Goal: Task Accomplishment & Management: Use online tool/utility

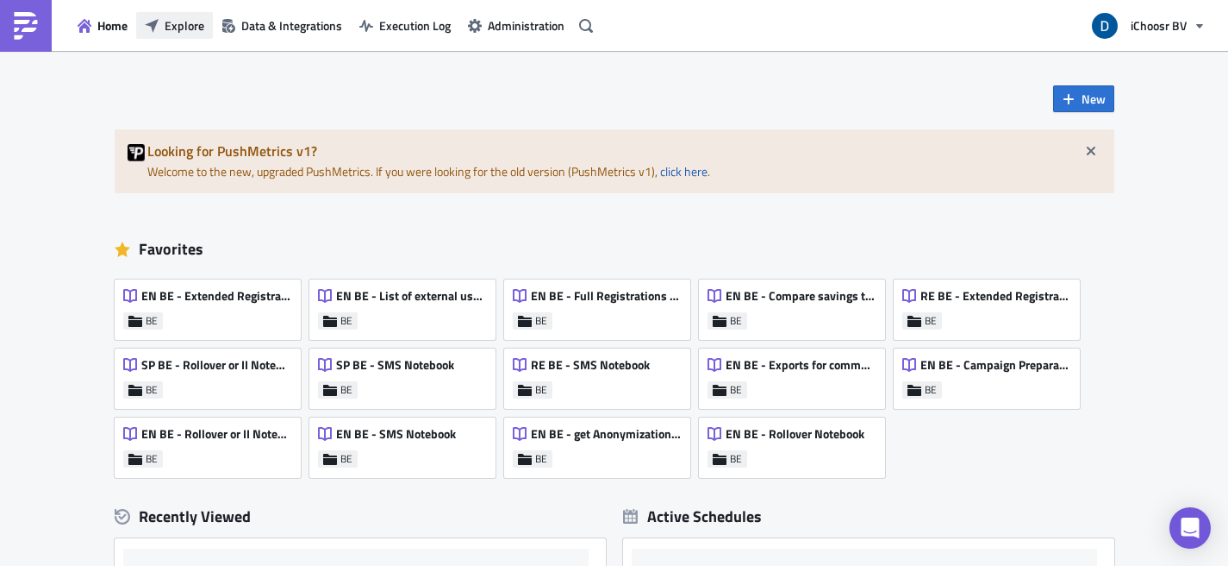
click at [177, 29] on span "Explore" at bounding box center [185, 25] width 40 height 18
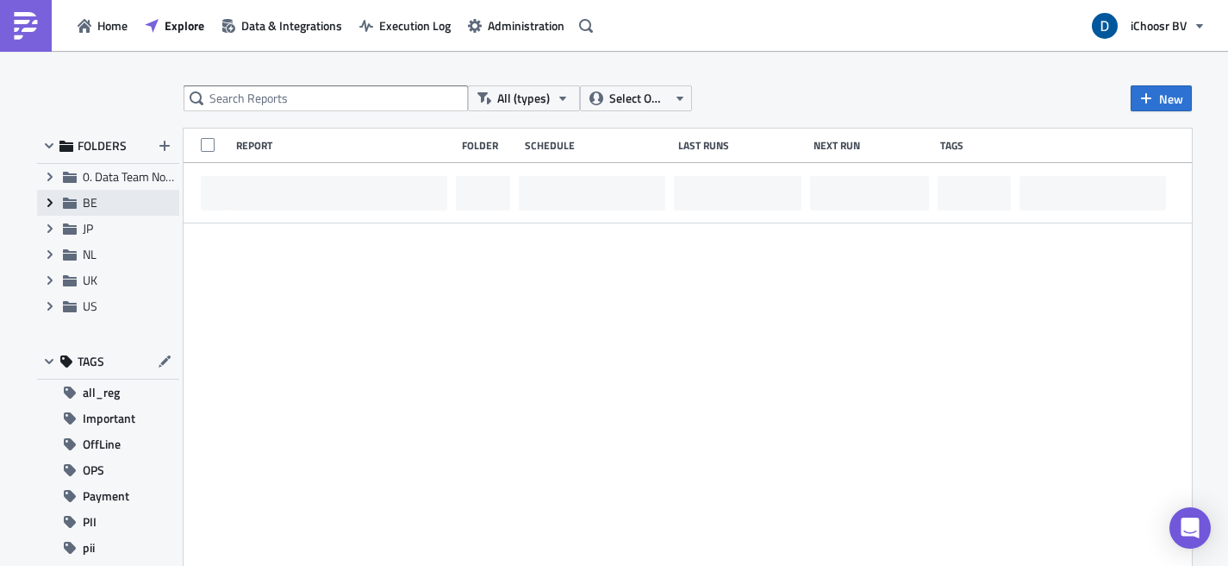
click at [50, 204] on icon at bounding box center [49, 202] width 5 height 9
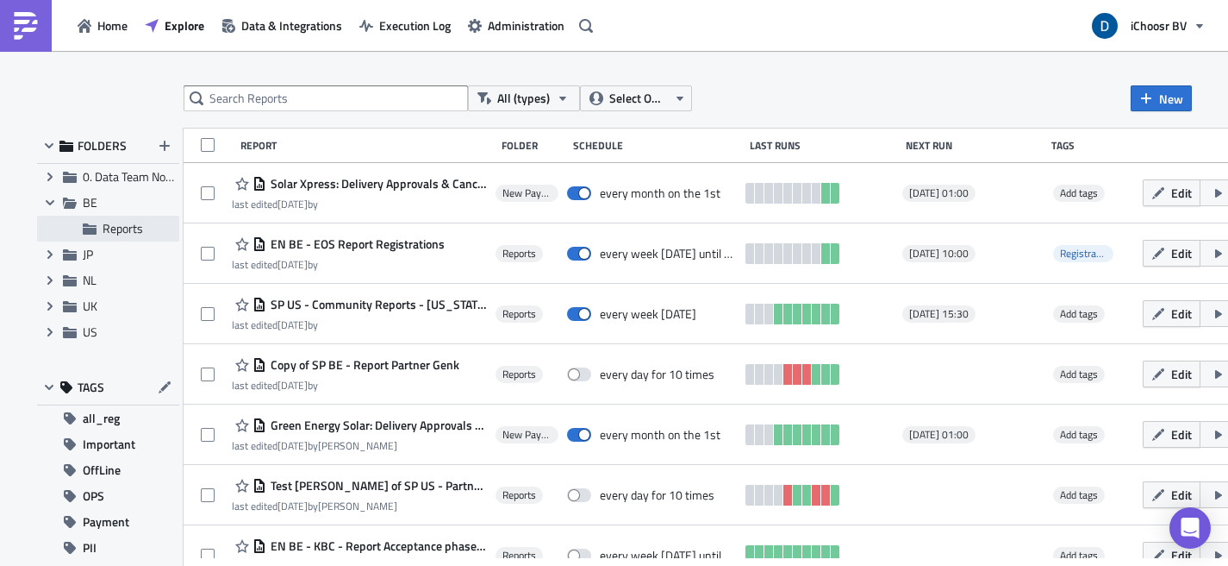
click at [122, 234] on span "Reports" at bounding box center [123, 228] width 41 height 18
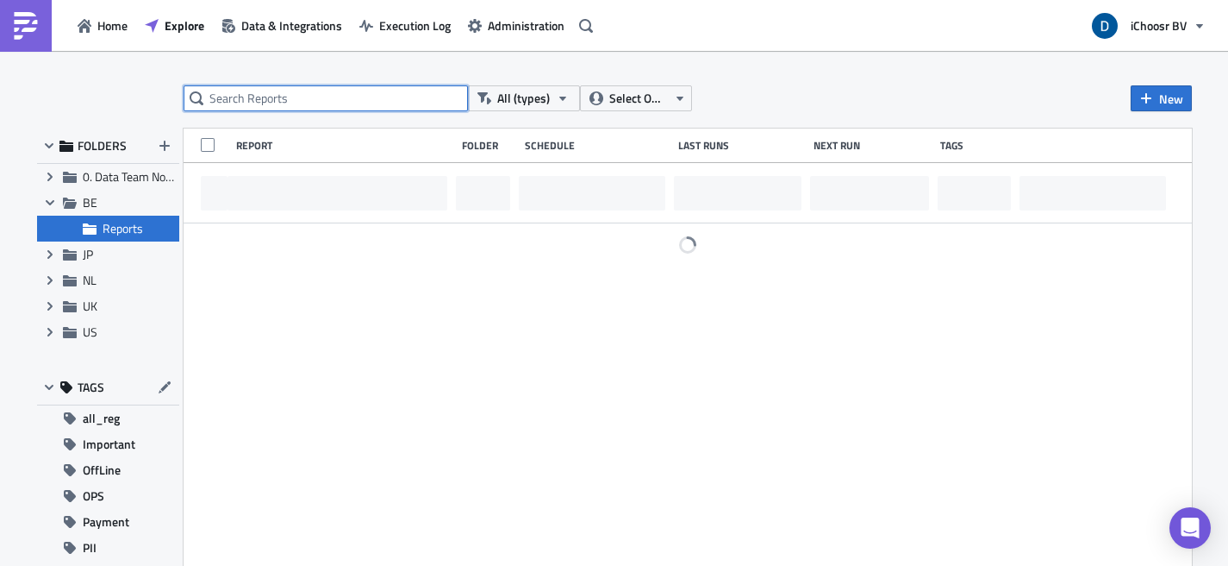
click at [253, 99] on input "text" at bounding box center [326, 98] width 284 height 26
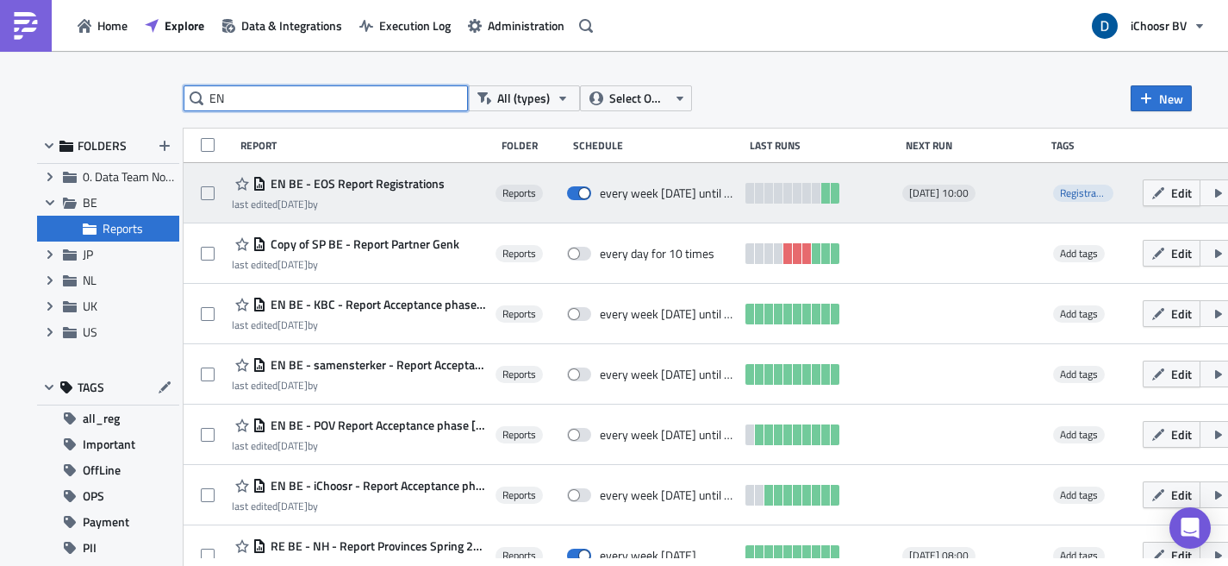
type input "EN"
click at [392, 185] on span "EN BE - EOS Report Registrations" at bounding box center [355, 184] width 178 height 16
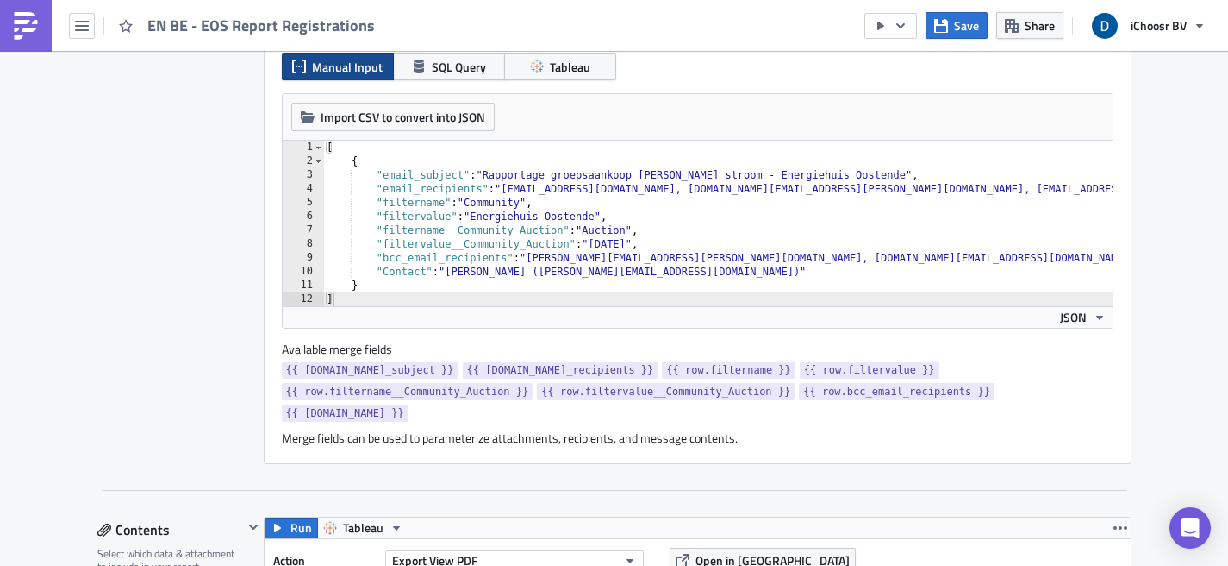
scroll to position [506, 0]
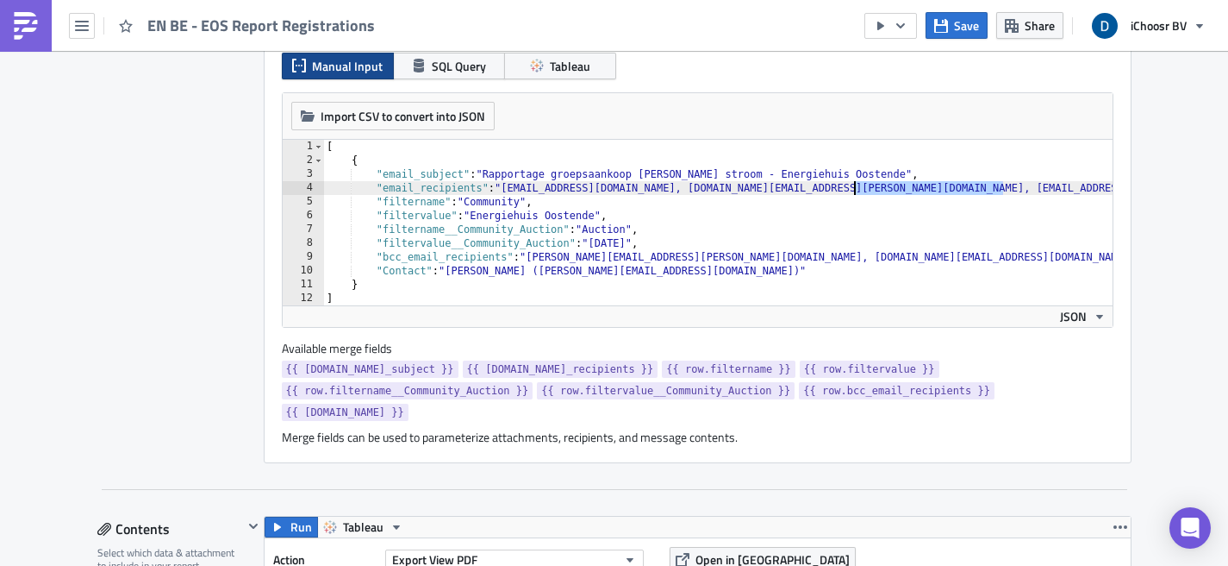
drag, startPoint x: 1004, startPoint y: 187, endPoint x: 853, endPoint y: 193, distance: 151.0
click at [853, 193] on div "[ { "email_subject" : "Rapportage groepsaankoop [PERSON_NAME] stroom - Energieh…" at bounding box center [786, 236] width 926 height 193
paste textarea "[PERSON_NAME]-"
click at [674, 195] on div "[ { "email_subject" : "Rapportage groepsaankoop [PERSON_NAME] stroom - Energieh…" at bounding box center [786, 236] width 926 height 193
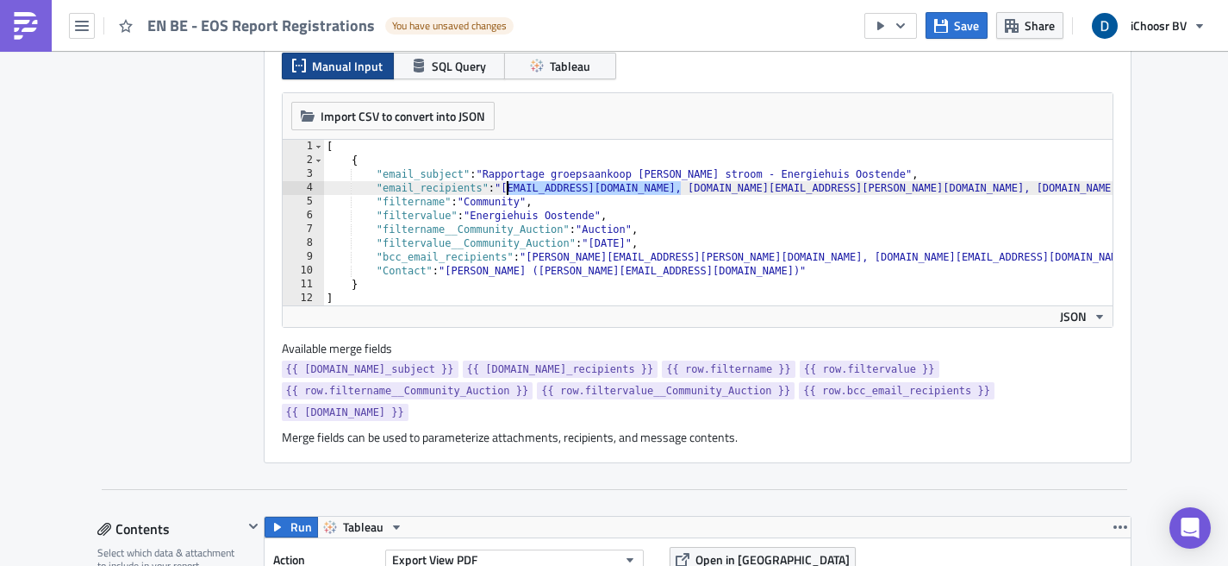
drag, startPoint x: 681, startPoint y: 191, endPoint x: 507, endPoint y: 191, distance: 174.1
click at [507, 191] on div "[ { "email_subject" : "Rapportage groepsaankoop [PERSON_NAME] stroom - Energieh…" at bounding box center [786, 236] width 926 height 193
paste textarea "ag-"
drag, startPoint x: 612, startPoint y: 187, endPoint x: 697, endPoint y: 185, distance: 85.4
click at [697, 185] on div "[ { "email_subject" : "Rapportage groepsaankoop [PERSON_NAME] stroom - Energieh…" at bounding box center [786, 236] width 926 height 193
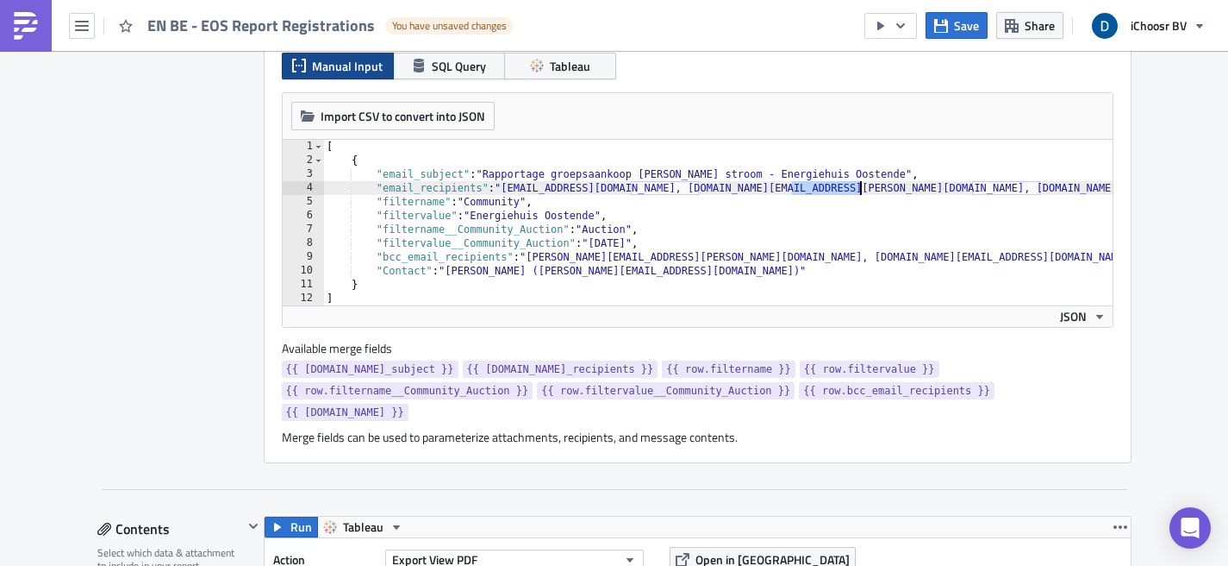
drag, startPoint x: 792, startPoint y: 191, endPoint x: 859, endPoint y: 191, distance: 66.4
click at [859, 191] on div "[ { "email_subject" : "Rapportage groepsaankoop [PERSON_NAME] stroom - Energieh…" at bounding box center [786, 236] width 926 height 193
paste textarea "ag-"
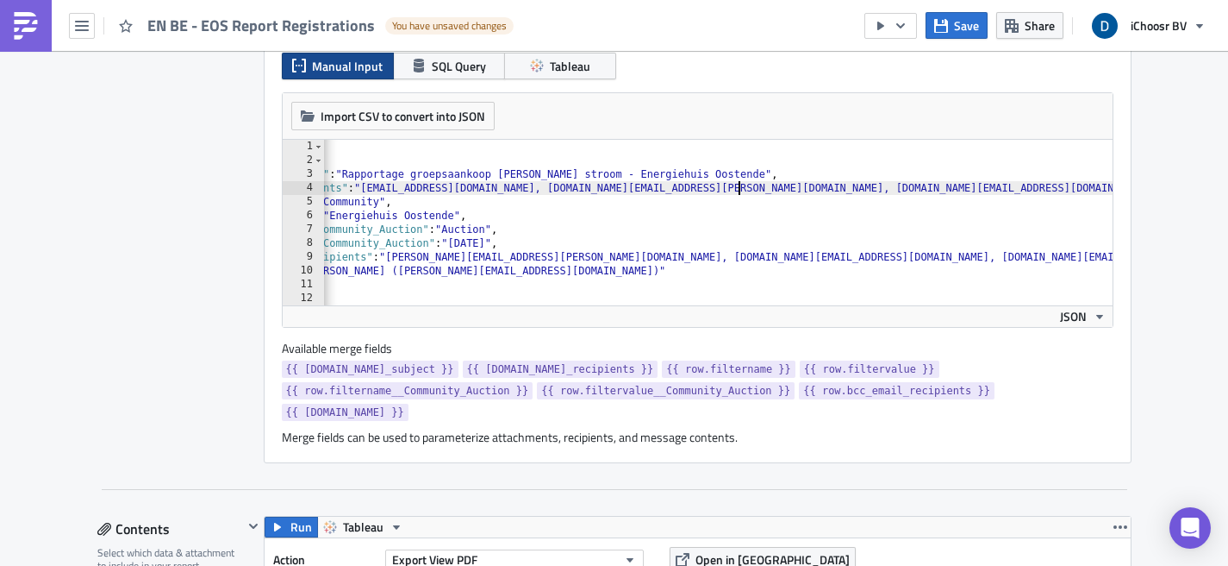
scroll to position [0, 148]
drag, startPoint x: 1039, startPoint y: 188, endPoint x: 1059, endPoint y: 188, distance: 20.7
click at [1059, 188] on div "[ { "email_subject" : "Rapportage groepsaankoop [PERSON_NAME] stroom - Energieh…" at bounding box center [647, 236] width 945 height 193
drag, startPoint x: 1036, startPoint y: 188, endPoint x: 1102, endPoint y: 186, distance: 65.5
click at [1102, 186] on div "[ { "email_subject" : "Rapportage groepsaankoop [PERSON_NAME] stroom - Energieh…" at bounding box center [647, 236] width 945 height 193
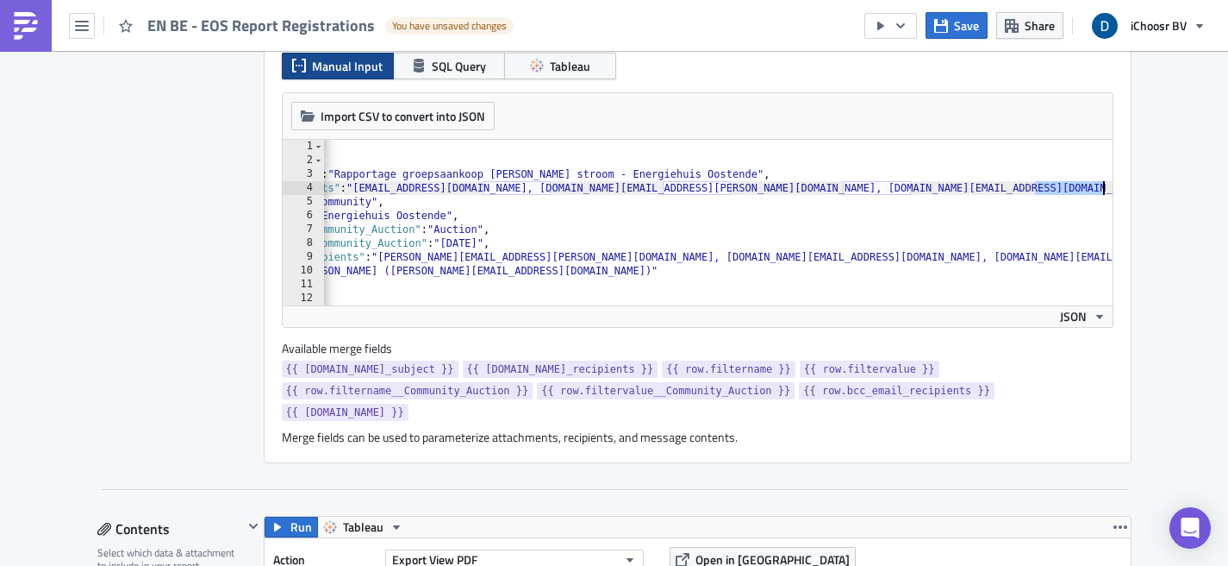
paste textarea "ag-"
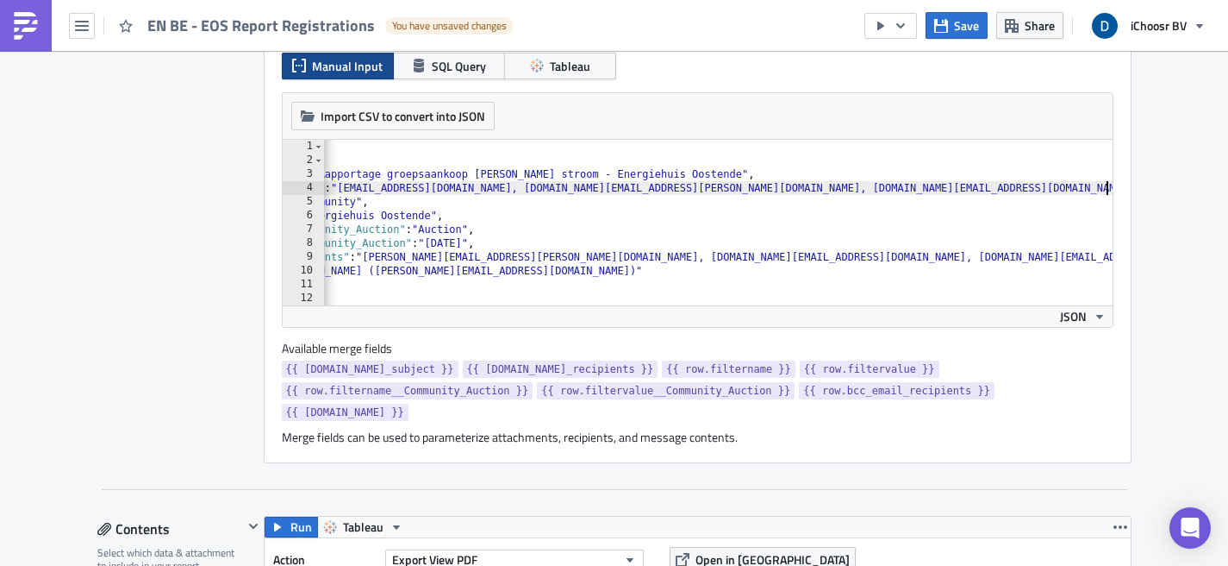
click at [187, 209] on div "Report Personalization Define a list of parameters to iterate over. One report …" at bounding box center [180, 205] width 166 height 516
click at [483, 265] on div "[ { "email_subject" : "Rapportage groepsaankoop [PERSON_NAME] stroom - Energieh…" at bounding box center [640, 236] width 963 height 193
type textarea ""bcc_email_recipients": "[PERSON_NAME][EMAIL_ADDRESS][PERSON_NAME][DOMAIN_NAME]…"
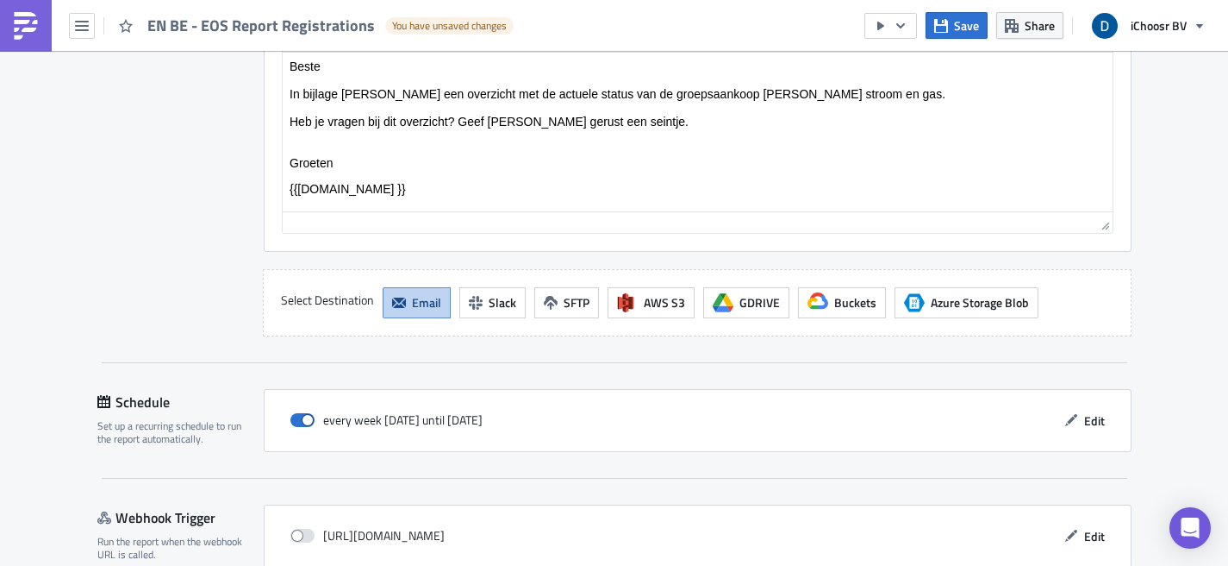
scroll to position [2662, 0]
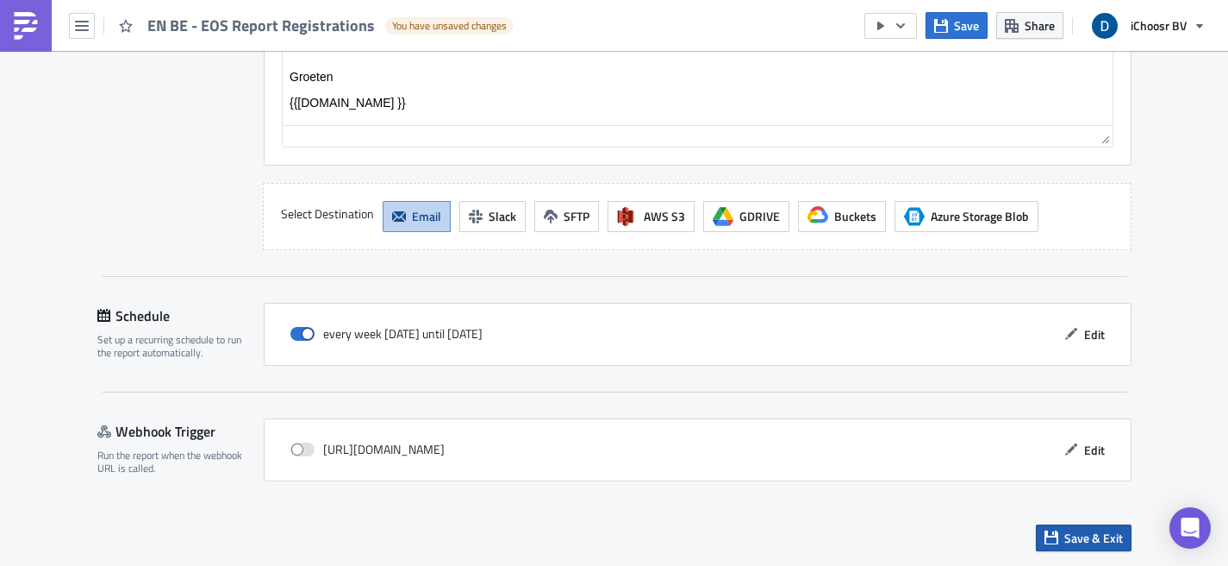
click at [1076, 534] on span "Save & Exit" at bounding box center [1094, 537] width 59 height 18
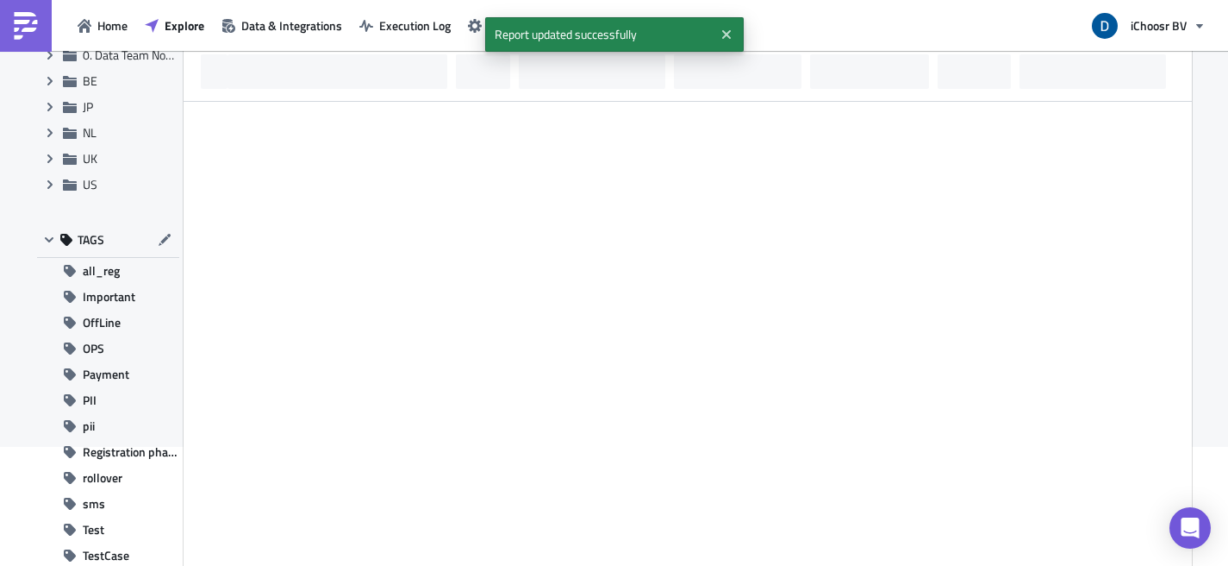
scroll to position [122, 0]
